Goal: Information Seeking & Learning: Learn about a topic

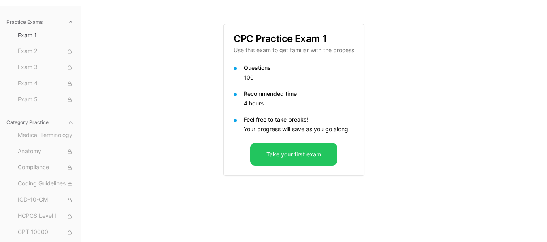
scroll to position [74, 0]
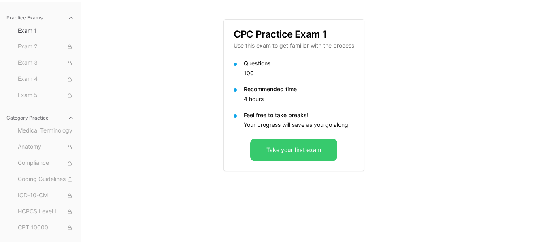
click at [307, 153] on button "Take your first exam" at bounding box center [293, 150] width 87 height 23
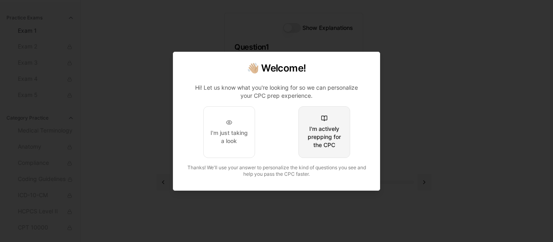
click at [328, 139] on div "I'm actively prepping for the CPC" at bounding box center [324, 137] width 38 height 24
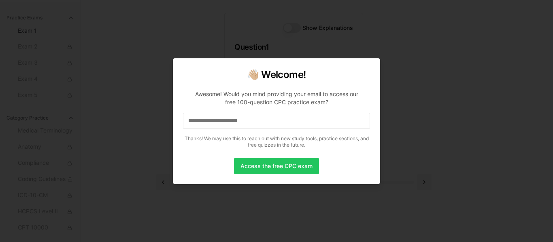
click at [319, 121] on input at bounding box center [276, 121] width 187 height 16
click at [282, 164] on button "Access the free CPC exam" at bounding box center [276, 166] width 85 height 16
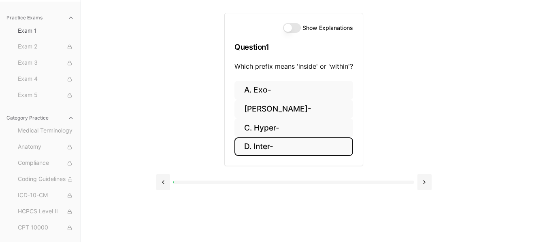
click at [263, 147] on button "D. Inter-" at bounding box center [293, 147] width 119 height 19
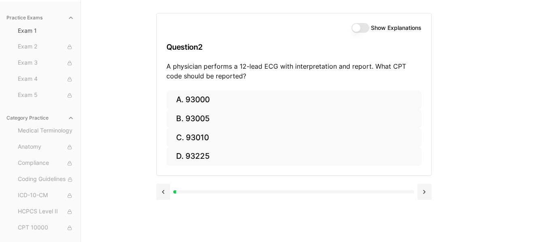
click at [362, 31] on button "Show Explanations" at bounding box center [360, 28] width 18 height 10
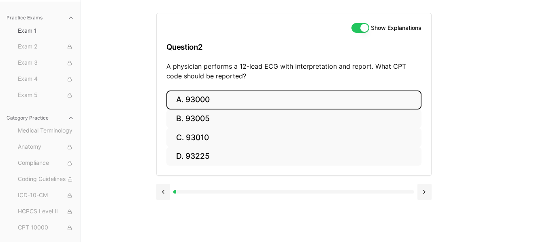
click at [262, 97] on button "A. 93000" at bounding box center [293, 100] width 255 height 19
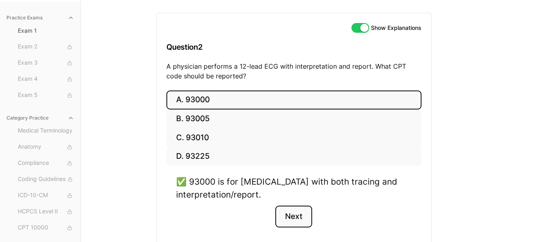
click at [289, 218] on button "Next" at bounding box center [293, 217] width 37 height 22
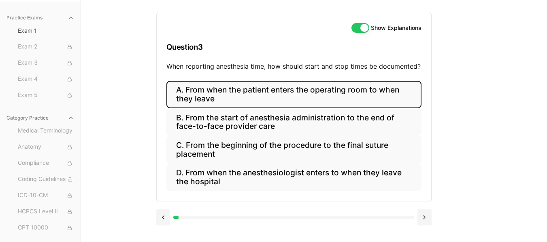
click at [248, 97] on button "A. From when the patient enters the operating room to when they leave" at bounding box center [293, 95] width 255 height 28
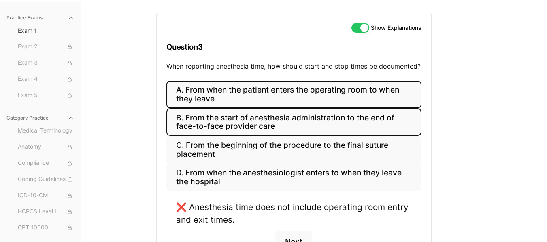
click at [220, 128] on button "B. From the start of anesthesia administration to the end of face-to-face provi…" at bounding box center [293, 122] width 255 height 28
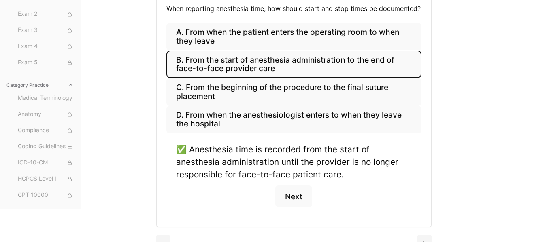
scroll to position [139, 0]
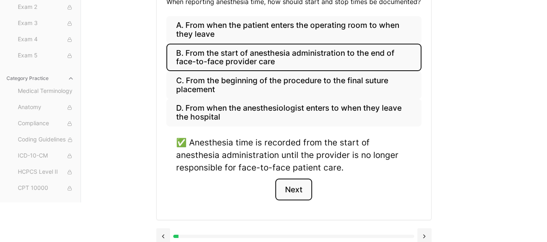
click at [297, 185] on button "Next" at bounding box center [293, 190] width 37 height 22
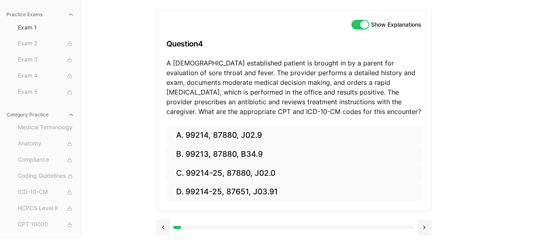
scroll to position [78, 0]
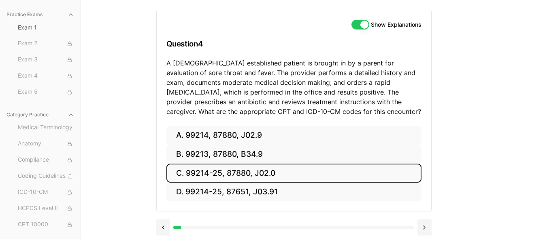
click at [214, 169] on button "C. 99214-25, 87880, J02.0" at bounding box center [293, 173] width 255 height 19
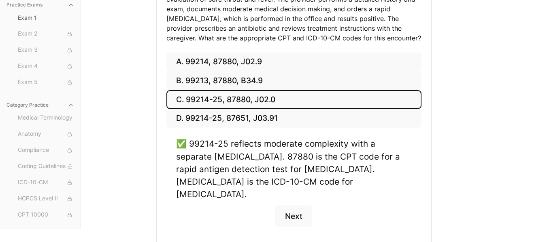
scroll to position [159, 0]
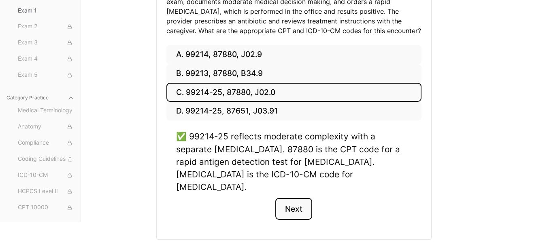
click at [299, 201] on button "Next" at bounding box center [293, 209] width 37 height 22
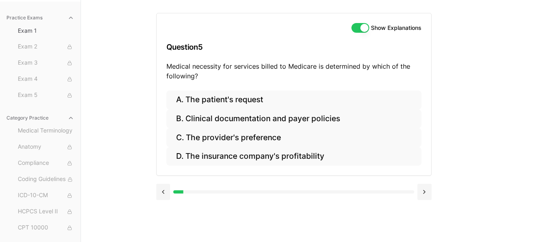
scroll to position [74, 0]
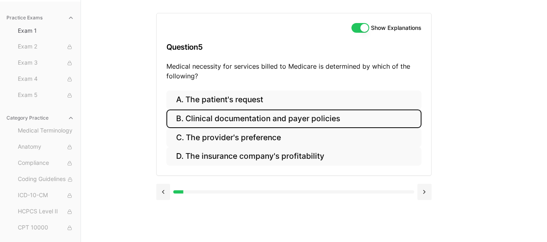
click at [237, 118] on button "B. Clinical documentation and payer policies" at bounding box center [293, 119] width 255 height 19
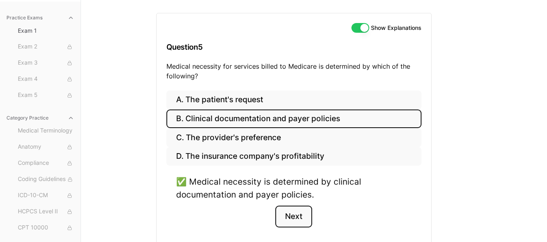
click at [294, 218] on button "Next" at bounding box center [293, 217] width 37 height 22
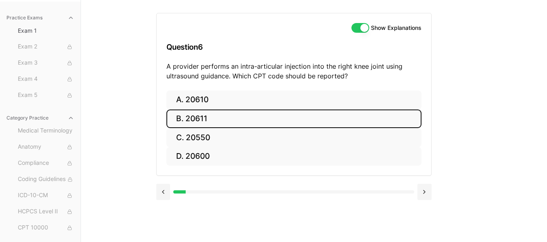
click at [221, 114] on button "B. 20611" at bounding box center [293, 119] width 255 height 19
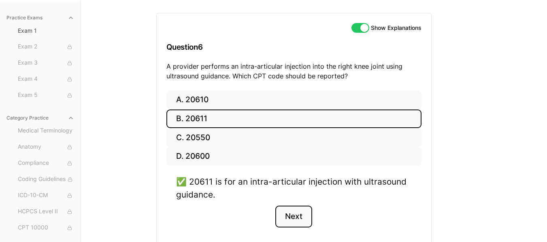
click at [294, 219] on button "Next" at bounding box center [293, 217] width 37 height 22
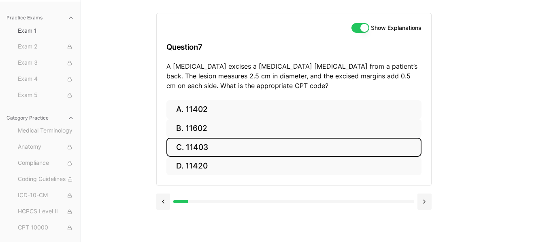
click at [208, 147] on button "C. 11403" at bounding box center [293, 147] width 255 height 19
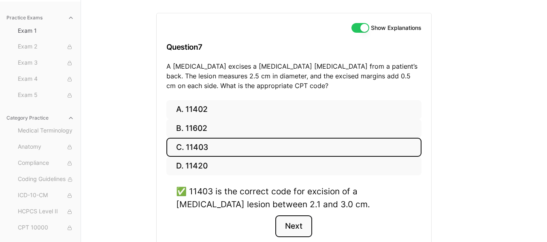
click at [294, 229] on button "Next" at bounding box center [293, 227] width 37 height 22
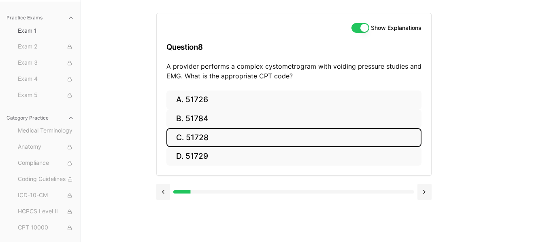
click at [233, 138] on button "C. 51728" at bounding box center [293, 137] width 255 height 19
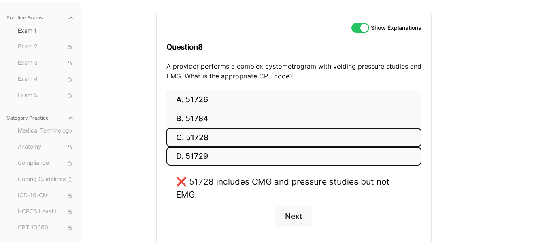
click at [223, 158] on button "D. 51729" at bounding box center [293, 156] width 255 height 19
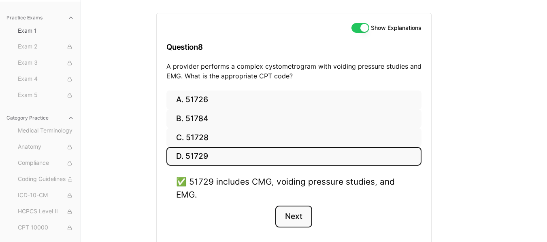
click at [296, 213] on button "Next" at bounding box center [293, 217] width 37 height 22
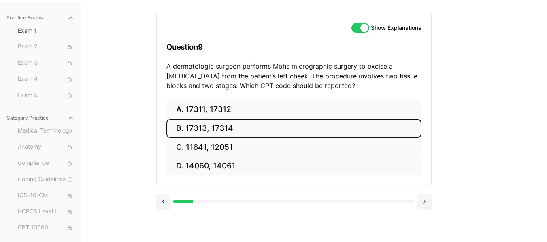
click at [201, 135] on button "B. 17313, 17314" at bounding box center [293, 128] width 255 height 19
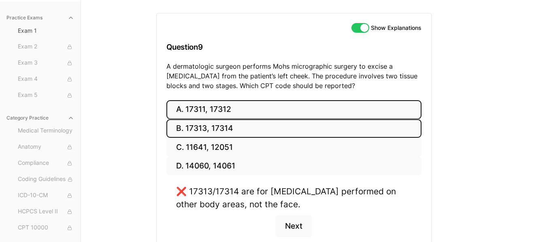
click at [201, 107] on button "A. 17311, 17312" at bounding box center [293, 109] width 255 height 19
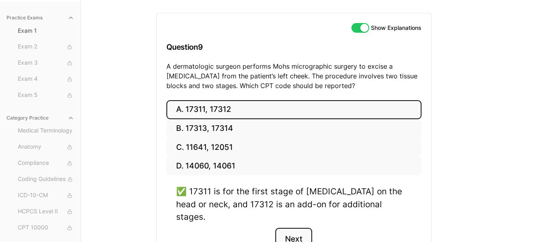
click at [291, 231] on button "Next" at bounding box center [293, 239] width 37 height 22
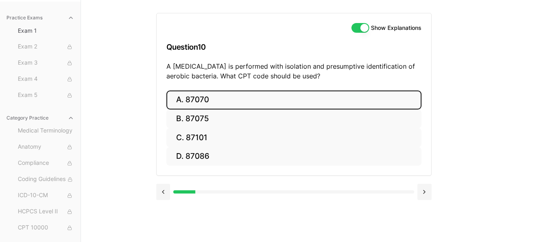
click at [217, 98] on button "A. 87070" at bounding box center [293, 100] width 255 height 19
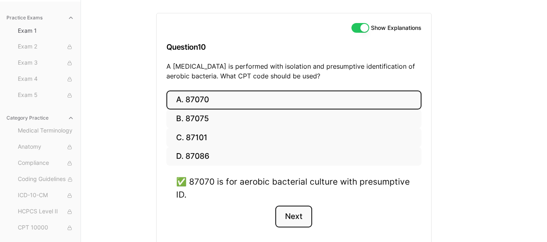
click at [288, 220] on button "Next" at bounding box center [293, 217] width 37 height 22
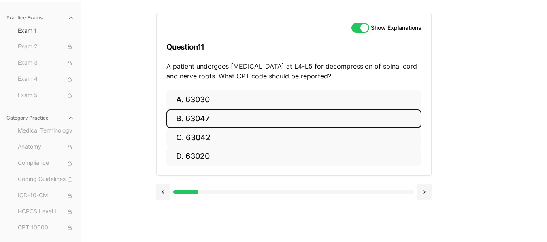
click at [189, 115] on button "B. 63047" at bounding box center [293, 119] width 255 height 19
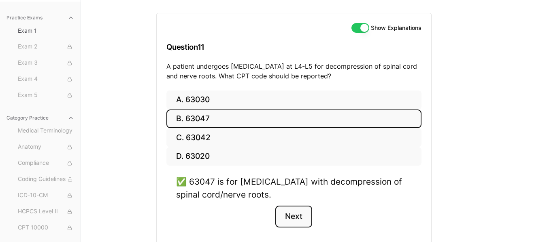
click at [297, 223] on button "Next" at bounding box center [293, 217] width 37 height 22
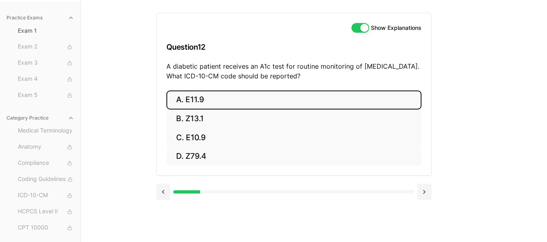
click at [205, 100] on button "A. E11.9" at bounding box center [293, 100] width 255 height 19
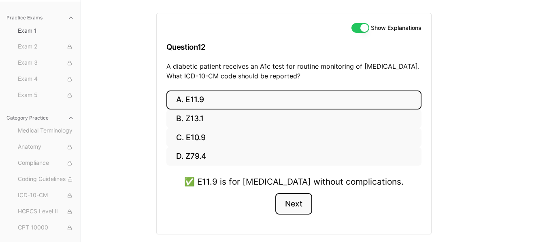
click at [284, 204] on button "Next" at bounding box center [293, 204] width 37 height 22
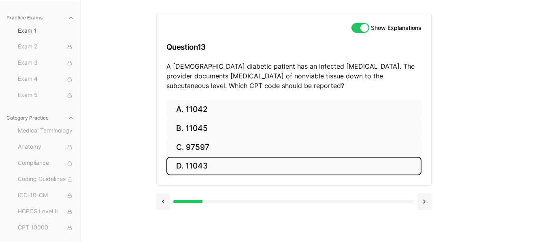
click at [256, 169] on button "D. 11043" at bounding box center [293, 166] width 255 height 19
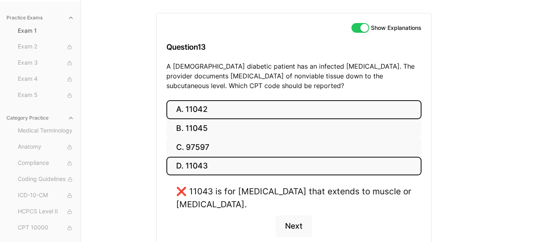
click at [246, 119] on button "A. 11042" at bounding box center [293, 109] width 255 height 19
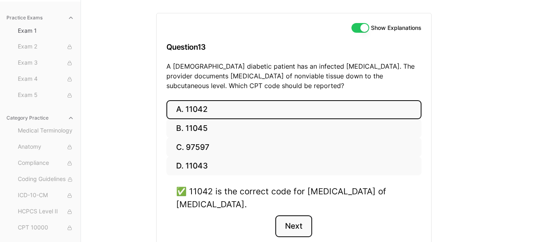
click at [290, 227] on button "Next" at bounding box center [293, 227] width 37 height 22
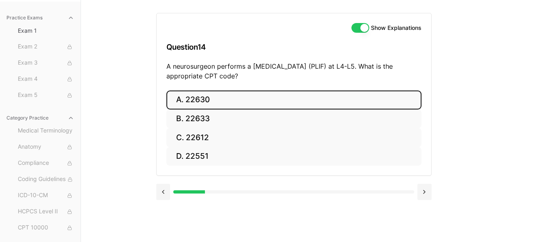
click at [208, 105] on button "A. 22630" at bounding box center [293, 100] width 255 height 19
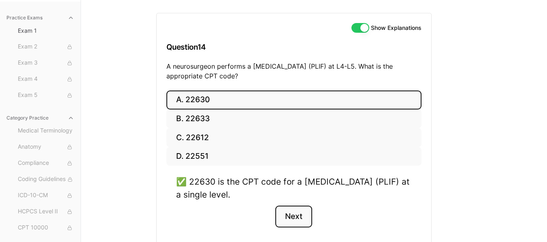
click at [297, 214] on button "Next" at bounding box center [293, 217] width 37 height 22
